Goal: Task Accomplishment & Management: Complete application form

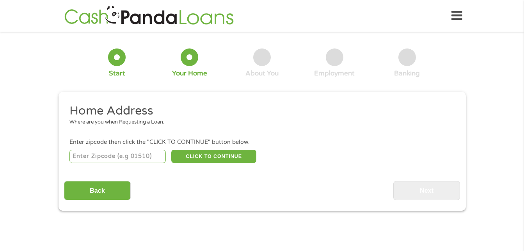
click at [121, 157] on input "number" at bounding box center [117, 155] width 96 height 13
type input "28208"
click at [190, 160] on button "CLICK TO CONTINUE" at bounding box center [213, 155] width 85 height 13
type input "28208"
type input "Charlotte"
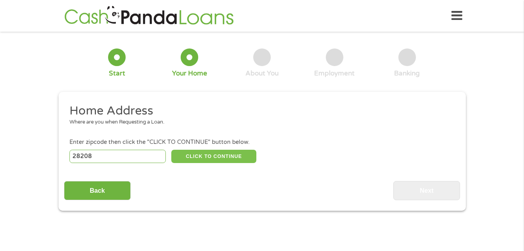
select select "[US_STATE]"
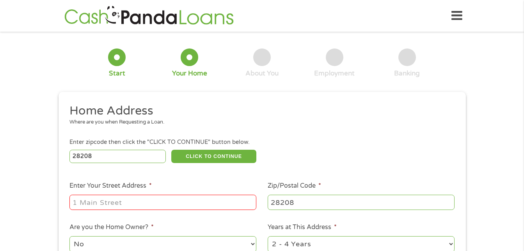
click at [147, 199] on input "Enter Your Street Address *" at bounding box center [162, 201] width 187 height 15
type input "[STREET_ADDRESS]"
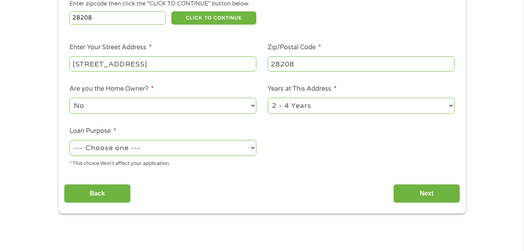
scroll to position [140, 0]
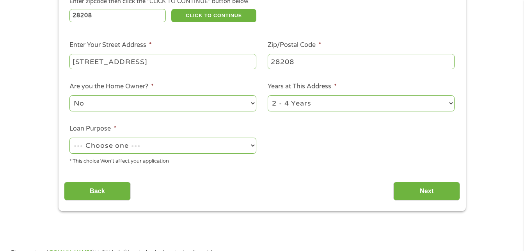
click at [235, 146] on select "--- Choose one --- Pay Bills Debt Consolidation Home Improvement Major Purchase…" at bounding box center [162, 145] width 187 height 16
select select "shorttermcash"
click at [69, 137] on select "--- Choose one --- Pay Bills Debt Consolidation Home Improvement Major Purchase…" at bounding box center [162, 145] width 187 height 16
click at [416, 186] on input "Next" at bounding box center [426, 190] width 67 height 19
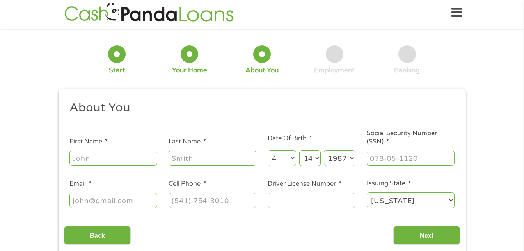
scroll to position [0, 0]
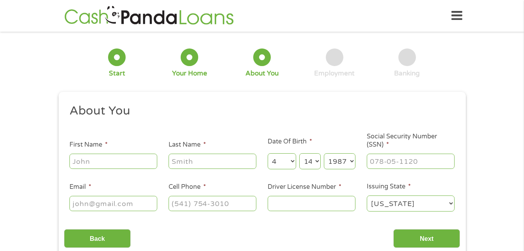
click at [126, 165] on input "First Name *" at bounding box center [113, 160] width 88 height 15
type input "[PERSON_NAME]"
type input "Worsley"
type input "[EMAIL_ADDRESS][DOMAIN_NAME]"
type input "[PHONE_NUMBER]"
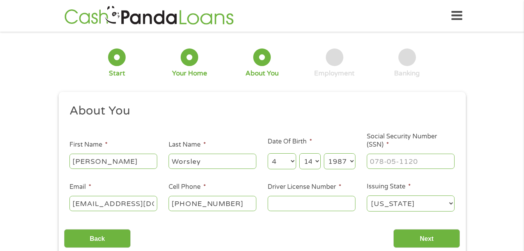
click at [289, 201] on input "Driver License Number *" at bounding box center [312, 202] width 88 height 15
type input "22560006"
click at [409, 233] on input "Next" at bounding box center [426, 238] width 67 height 19
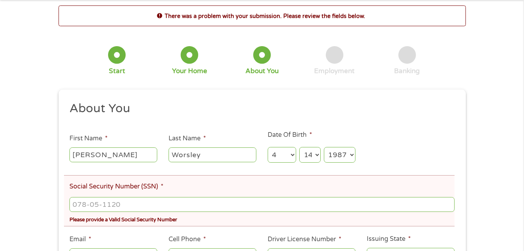
scroll to position [47, 0]
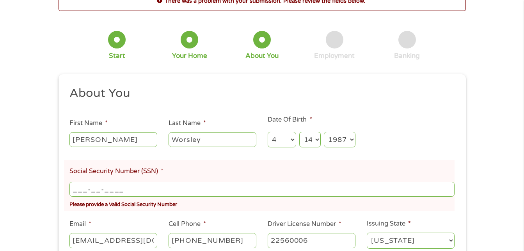
click at [76, 191] on input "___-__-____" at bounding box center [261, 188] width 385 height 15
click at [83, 186] on input "17_-__-____" at bounding box center [261, 188] width 385 height 15
type input "176-66-8281"
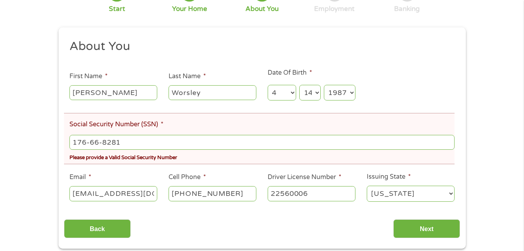
scroll to position [109, 0]
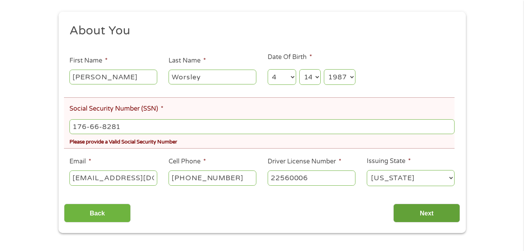
click at [437, 210] on input "Next" at bounding box center [426, 212] width 67 height 19
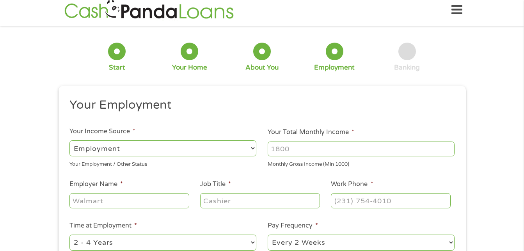
scroll to position [0, 0]
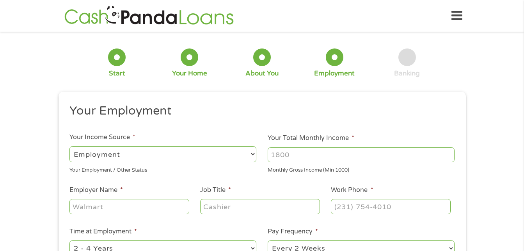
click at [324, 156] on input "Your Total Monthly Income *" at bounding box center [361, 154] width 187 height 15
type input "34441"
click at [173, 206] on input "Employer Name *" at bounding box center [128, 206] width 119 height 15
type input "Coca-Cola"
click at [209, 207] on input "Job Title *" at bounding box center [259, 206] width 119 height 15
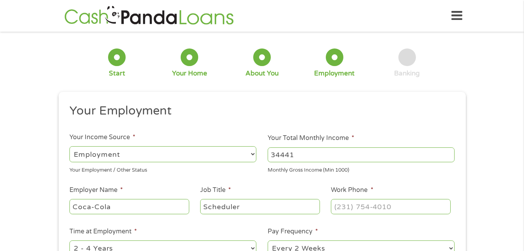
type input "Scheduler"
type input "[PHONE_NUMBER]"
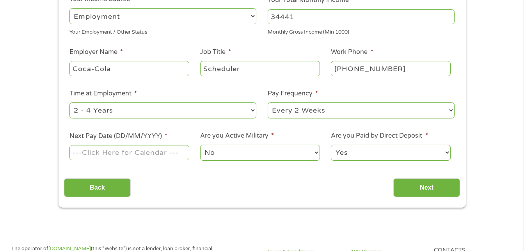
scroll to position [140, 0]
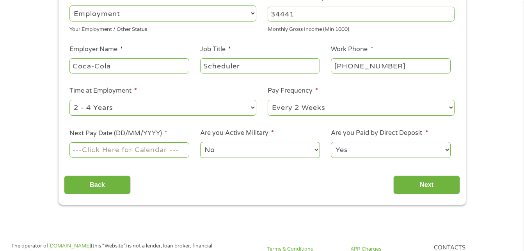
click at [80, 152] on input "Next Pay Date (DD/MM/YYYY) *" at bounding box center [128, 149] width 119 height 15
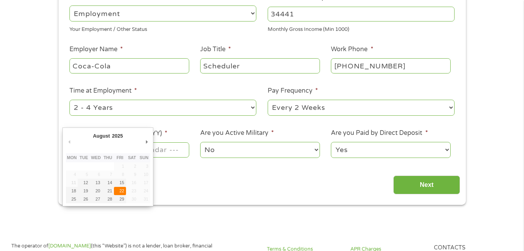
type input "[DATE]"
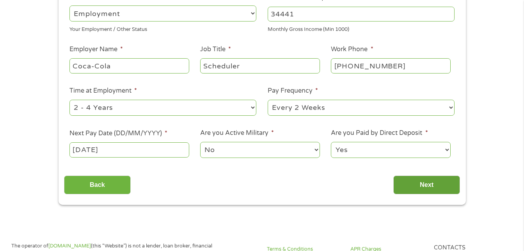
click at [424, 181] on input "Next" at bounding box center [426, 184] width 67 height 19
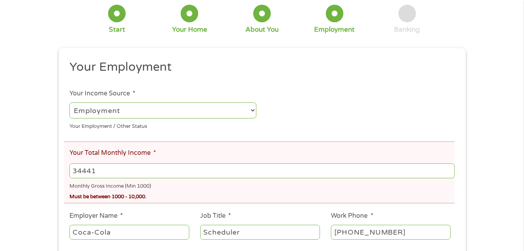
scroll to position [89, 0]
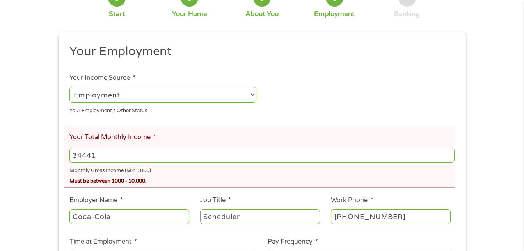
click at [121, 155] on input "34441" at bounding box center [261, 154] width 385 height 15
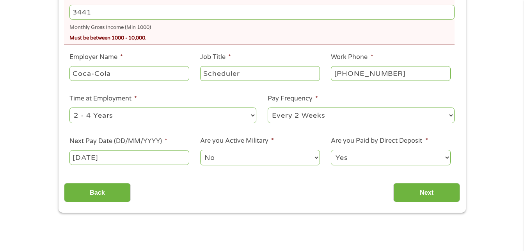
scroll to position [239, 0]
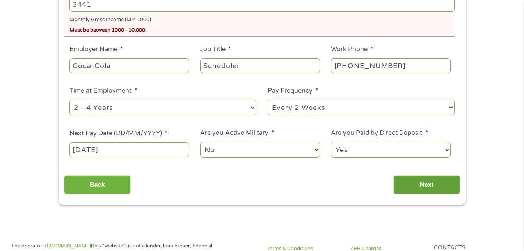
type input "3441"
click at [439, 185] on input "Next" at bounding box center [426, 184] width 67 height 19
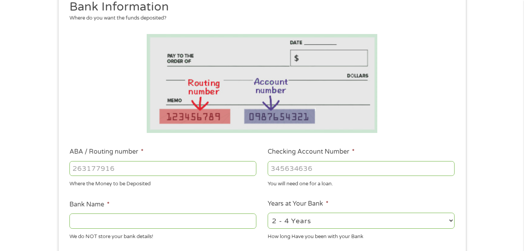
scroll to position [119, 0]
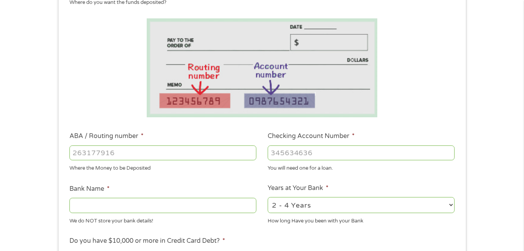
click at [142, 150] on input "ABA / Routing number *" at bounding box center [162, 152] width 187 height 15
click at [174, 155] on input "ABA / Routing number *" at bounding box center [162, 152] width 187 height 15
type input "031101279"
type input "THE BANCORP BANK"
type input "031101279"
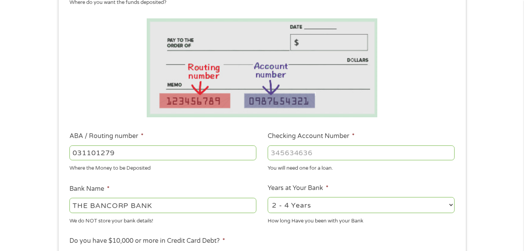
click at [285, 153] on input "Checking Account Number *" at bounding box center [361, 152] width 187 height 15
type input "156136556750"
click at [338, 206] on select "2 - 4 Years 6 - 12 Months 1 - 2 Years Over 4 Years" at bounding box center [361, 205] width 187 height 16
select select "60months"
click at [268, 197] on select "2 - 4 Years 6 - 12 Months 1 - 2 Years Over 4 Years" at bounding box center [361, 205] width 187 height 16
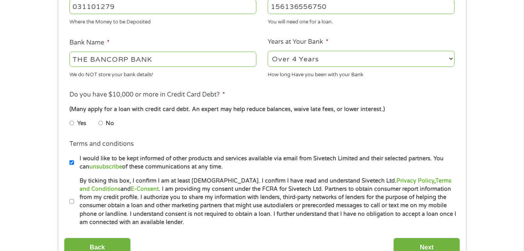
scroll to position [281, 0]
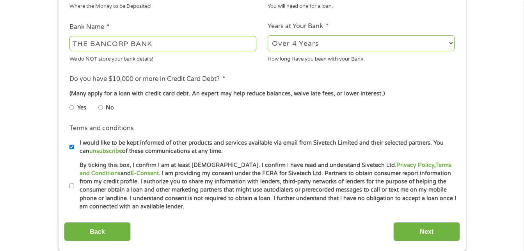
click at [103, 109] on input "No" at bounding box center [100, 107] width 5 height 12
radio input "true"
click at [74, 184] on label "By ticking this box, I confirm I am at least [DEMOGRAPHIC_DATA]. I confirm I ha…" at bounding box center [265, 186] width 383 height 50
click at [74, 184] on input "By ticking this box, I confirm I am at least [DEMOGRAPHIC_DATA]. I confirm I ha…" at bounding box center [71, 185] width 5 height 12
checkbox input "true"
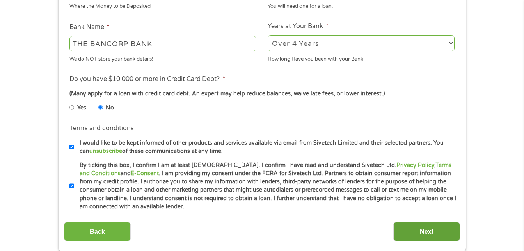
click at [413, 232] on input "Next" at bounding box center [426, 231] width 67 height 19
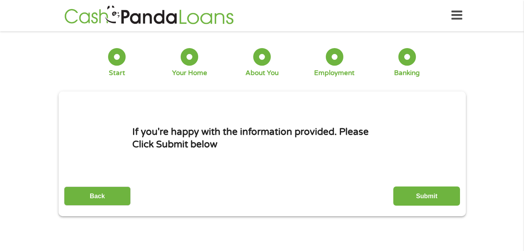
scroll to position [0, 0]
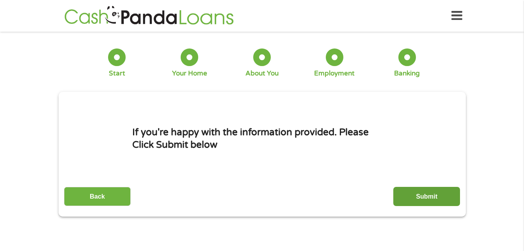
click at [409, 200] on input "Submit" at bounding box center [426, 196] width 67 height 19
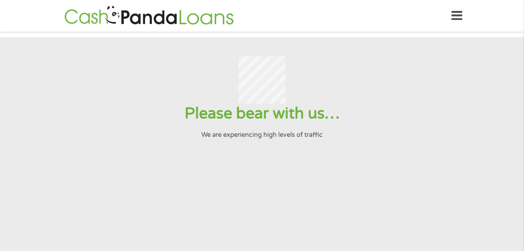
click at [393, 187] on input "Submit" at bounding box center [426, 196] width 67 height 19
